Goal: Information Seeking & Learning: Learn about a topic

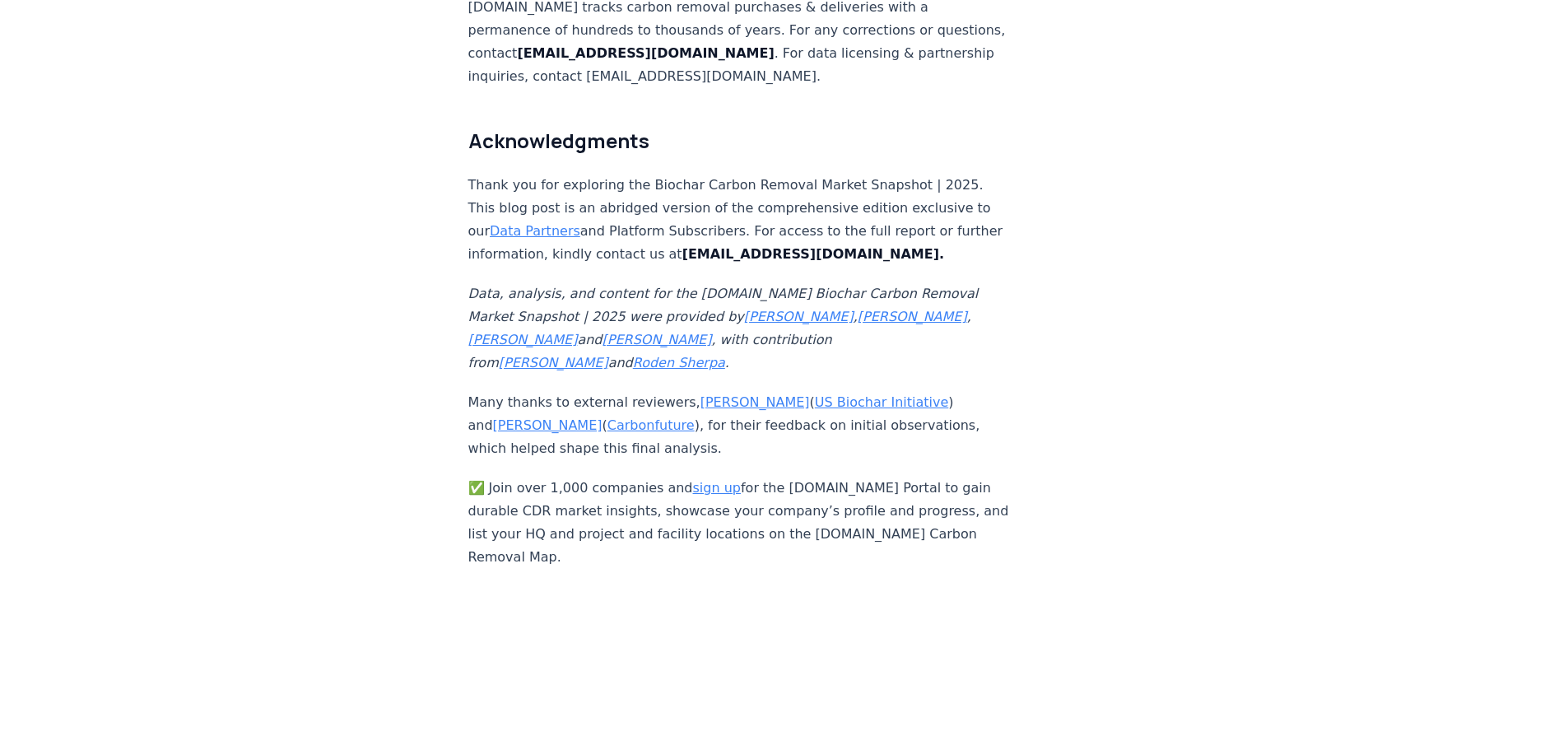
scroll to position [10870, 0]
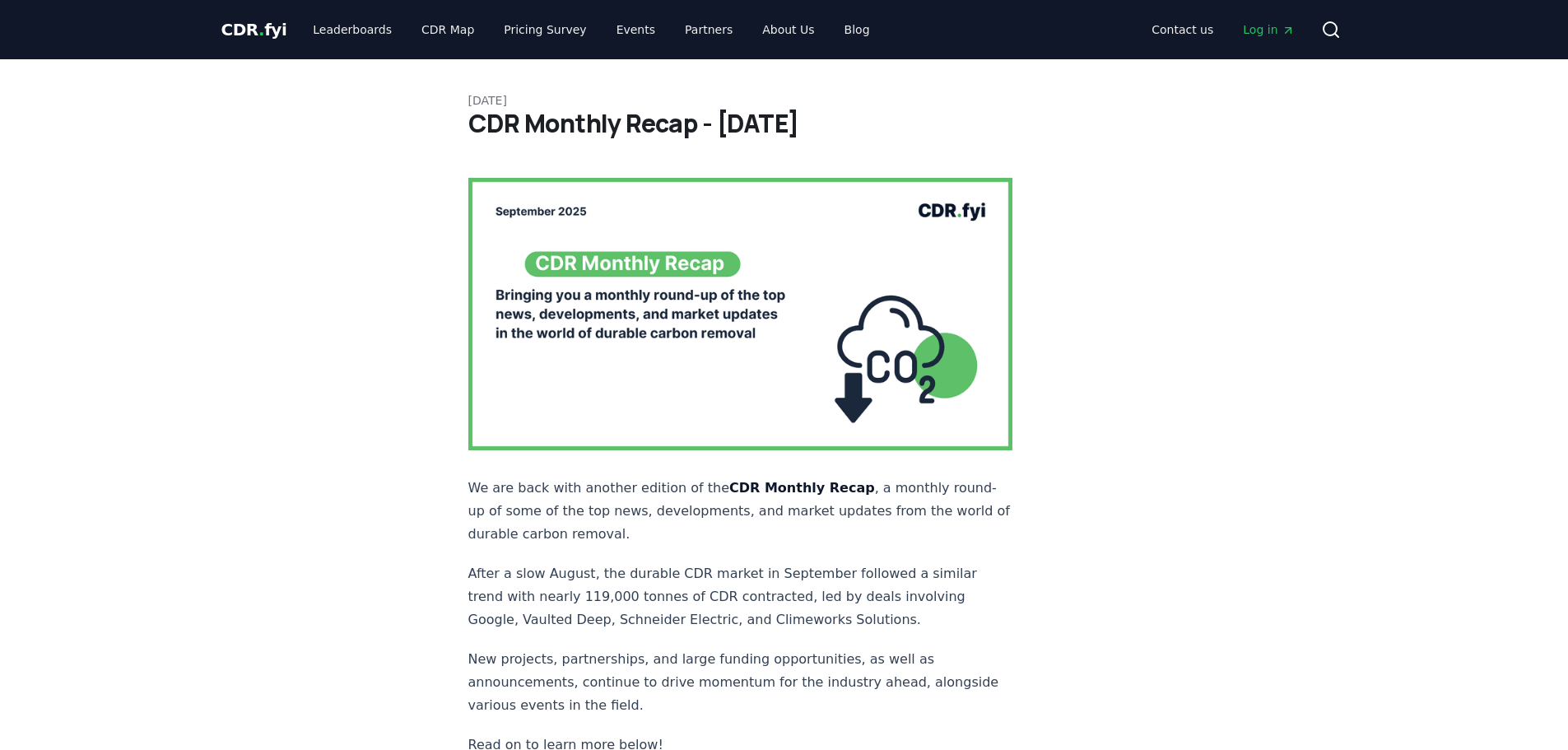
click at [624, 265] on img at bounding box center [740, 314] width 545 height 273
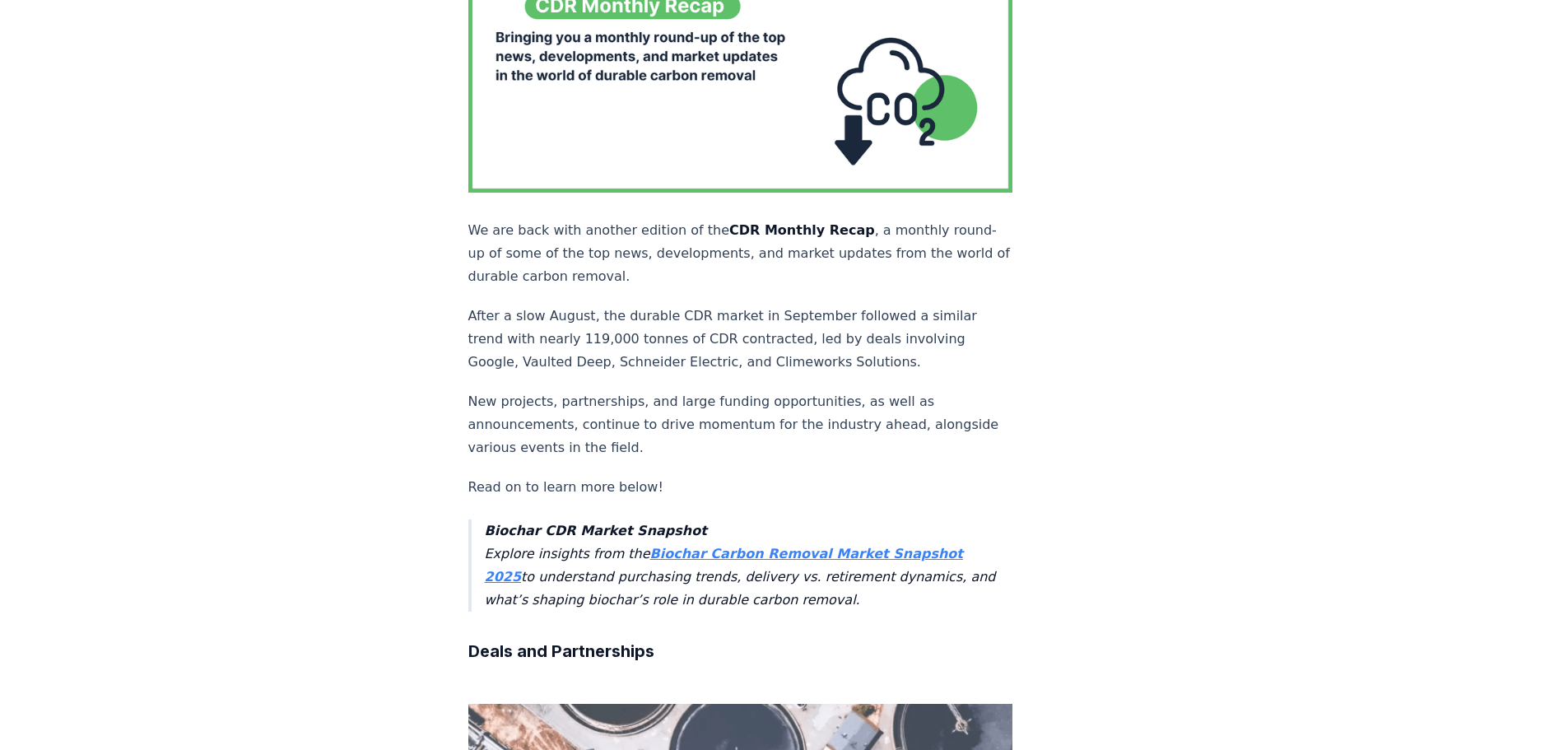
scroll to position [412, 0]
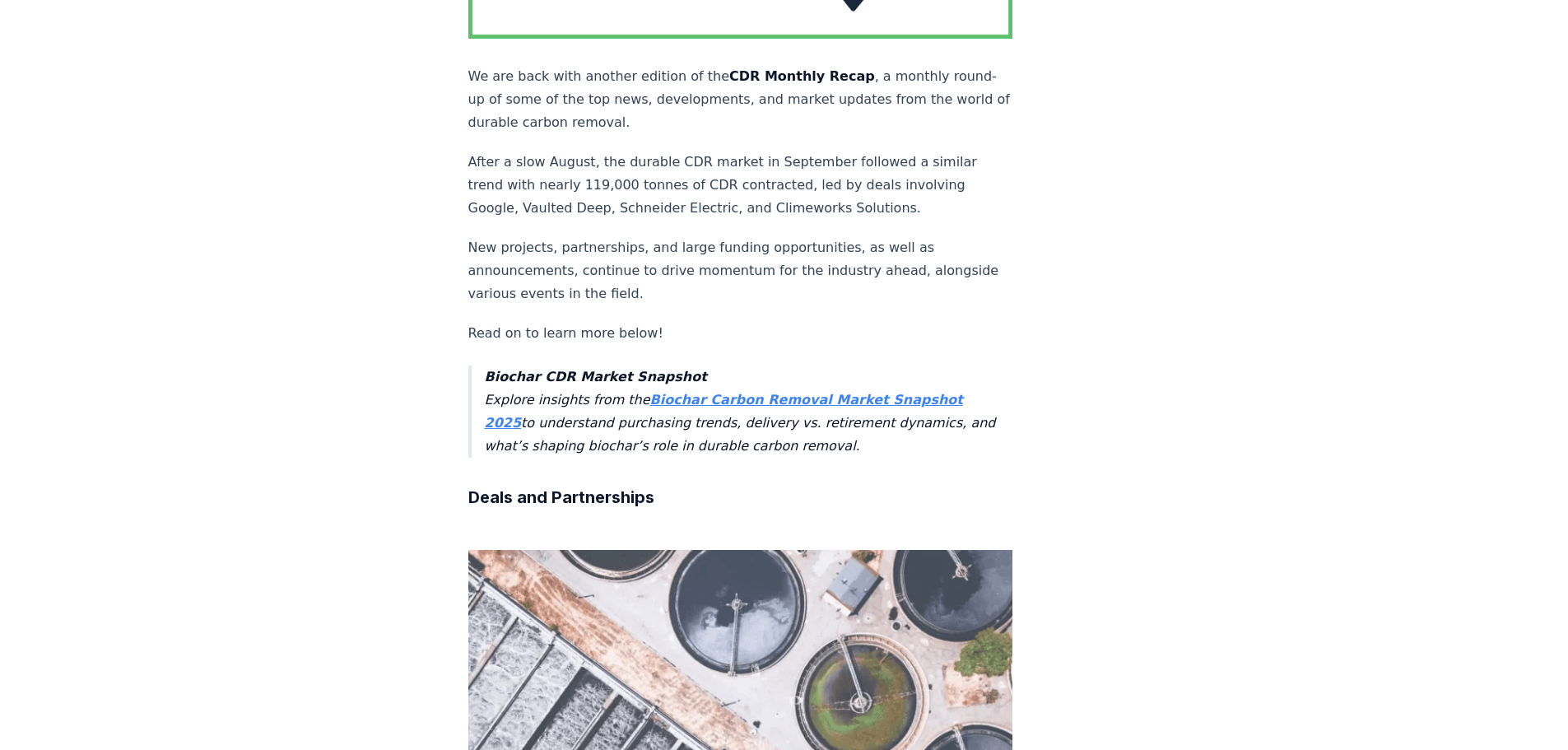
click at [787, 392] on strong "Biochar Carbon Removal Market Snapshot 2025" at bounding box center [724, 412] width 479 height 39
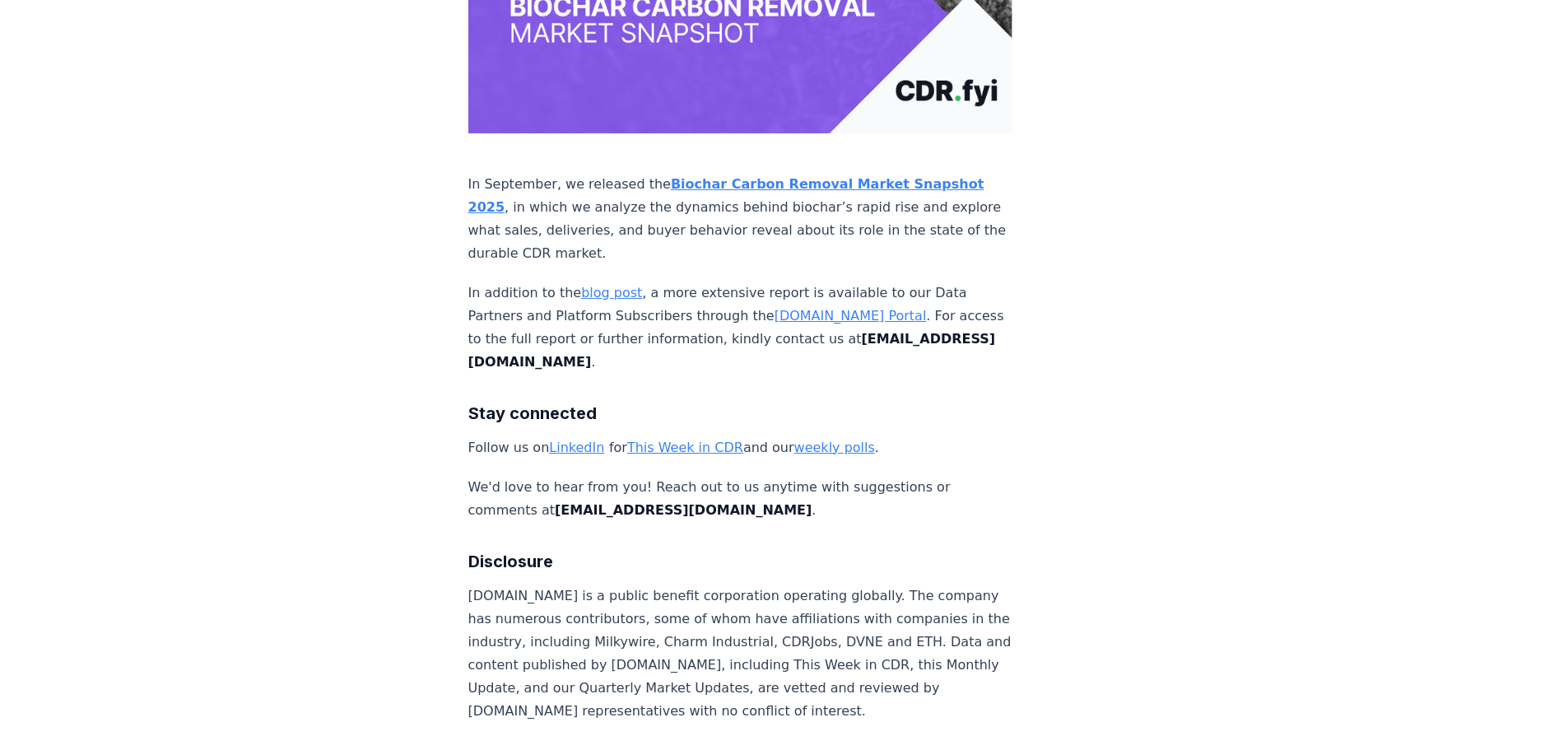
scroll to position [10870, 0]
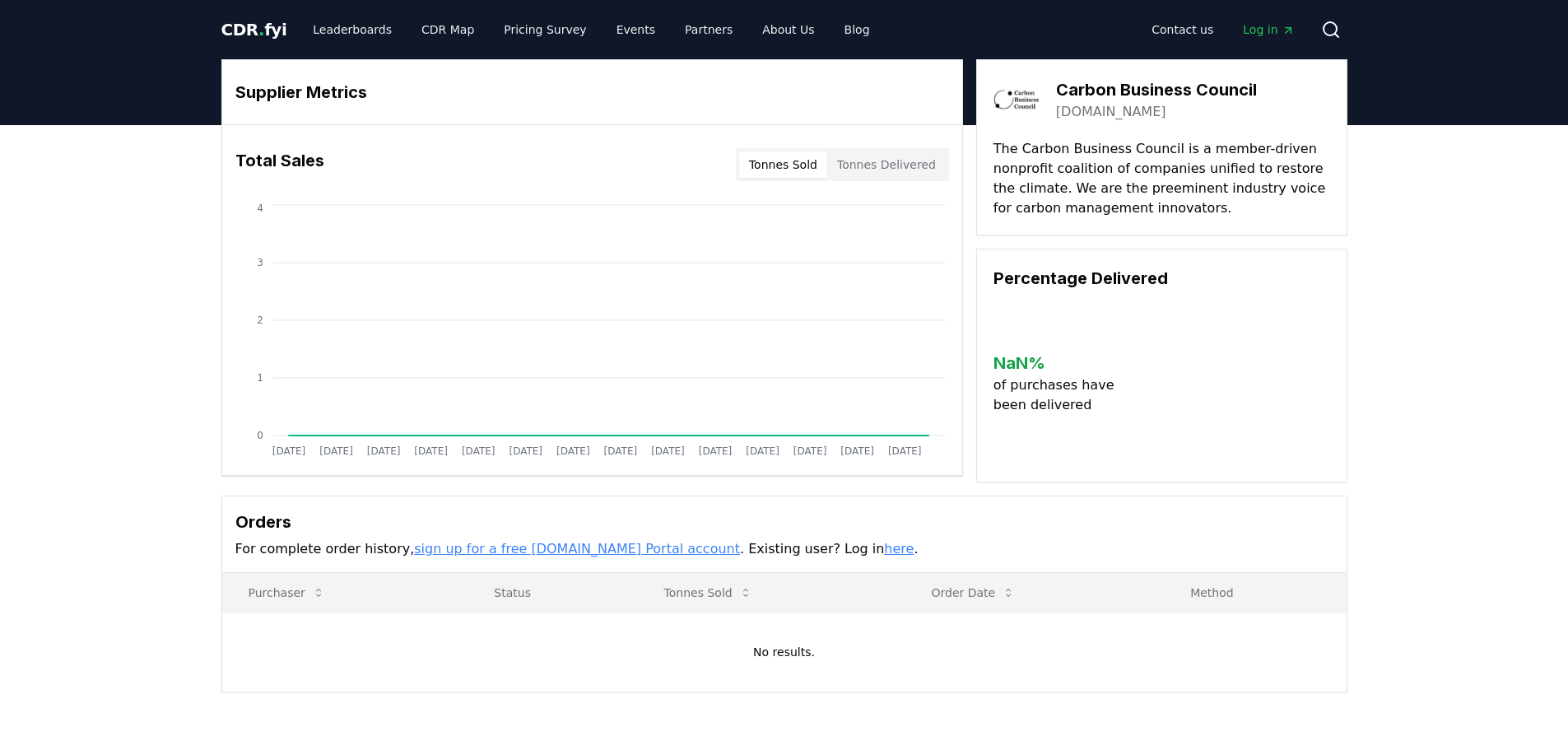
click at [926, 155] on button "Tonnes Delivered" at bounding box center [886, 165] width 118 height 27
click at [911, 170] on button "Tonnes Delivered" at bounding box center [886, 165] width 118 height 27
click at [763, 166] on button "Tonnes Sold" at bounding box center [783, 165] width 88 height 27
